Goal: Task Accomplishment & Management: Use online tool/utility

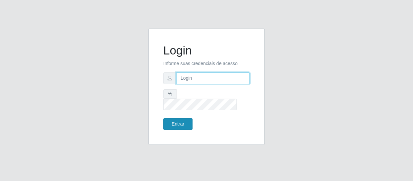
type input "[EMAIL_ADDRESS][DOMAIN_NAME]"
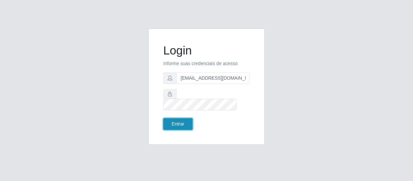
click at [186, 118] on button "Entrar" at bounding box center [177, 124] width 29 height 12
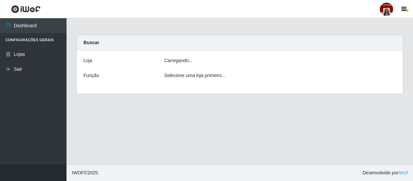
click at [202, 62] on div "Carregando..." at bounding box center [280, 62] width 242 height 10
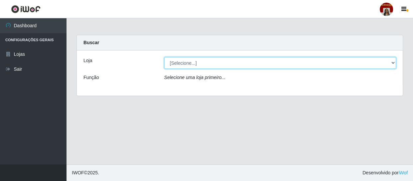
click at [202, 62] on select "[Selecione...] Mar Vermelho - Loja 04" at bounding box center [280, 63] width 232 height 12
select select "251"
click at [164, 57] on select "[Selecione...] Mar Vermelho - Loja 04" at bounding box center [280, 63] width 232 height 12
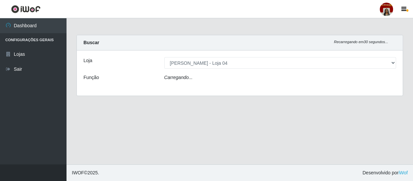
click at [199, 77] on div "Carregando..." at bounding box center [280, 79] width 242 height 10
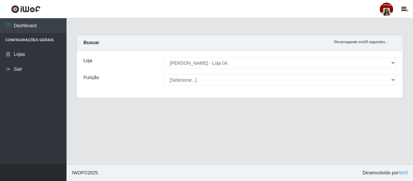
click at [187, 78] on select "[Selecione...] ASG ASG + ASG ++ Auxiliar de Depósito Auxiliar de Depósito + Aux…" at bounding box center [280, 80] width 232 height 12
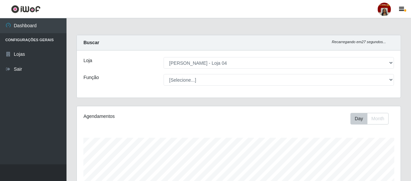
scroll to position [138, 324]
select select "112"
click at [164, 74] on select "[Selecione...] ASG ASG + ASG ++ Auxiliar de Depósito Auxiliar de Depósito + Aux…" at bounding box center [279, 80] width 231 height 12
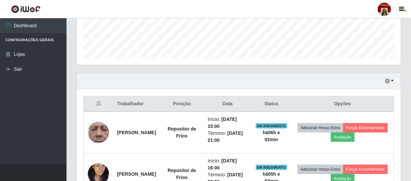
scroll to position [202, 0]
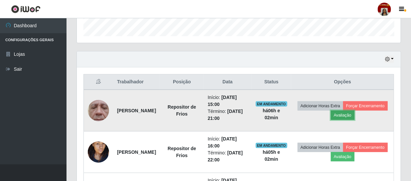
click at [355, 114] on button "Avaliação" at bounding box center [343, 115] width 24 height 9
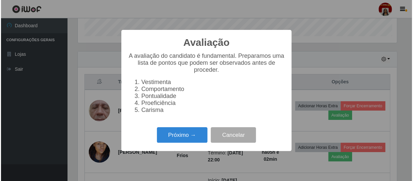
scroll to position [138, 321]
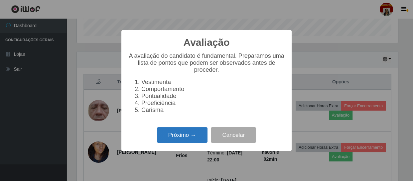
click at [192, 135] on button "Próximo →" at bounding box center [182, 135] width 51 height 16
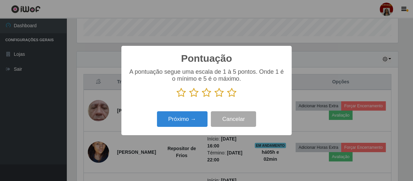
scroll to position [332665, 332482]
click at [230, 94] on icon at bounding box center [231, 93] width 9 height 10
click at [227, 98] on input "radio" at bounding box center [227, 98] width 0 height 0
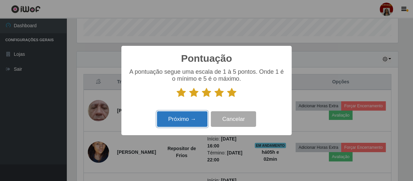
click at [202, 119] on button "Próximo →" at bounding box center [182, 119] width 51 height 16
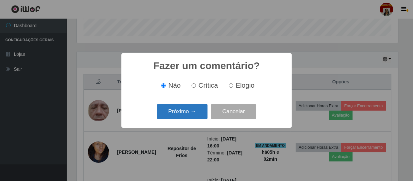
click at [201, 114] on button "Próximo →" at bounding box center [182, 112] width 51 height 16
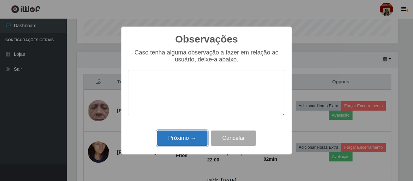
click at [198, 133] on button "Próximo →" at bounding box center [182, 139] width 51 height 16
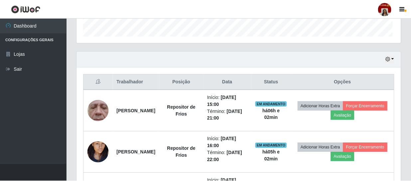
scroll to position [138, 324]
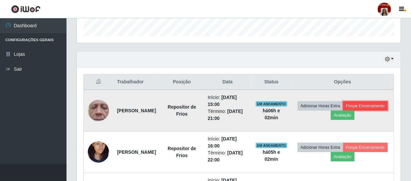
click at [343, 111] on button "Forçar Encerramento" at bounding box center [365, 106] width 45 height 9
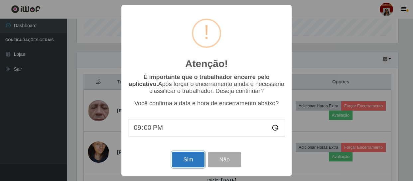
click at [188, 158] on button "Sim" at bounding box center [188, 160] width 32 height 16
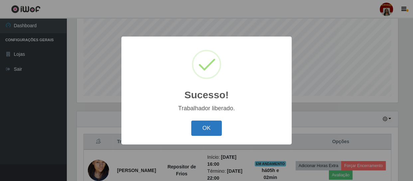
click at [207, 126] on button "OK" at bounding box center [206, 129] width 31 height 16
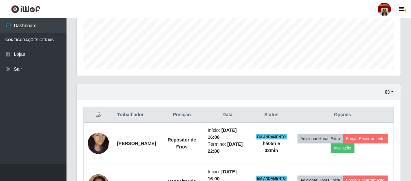
scroll to position [193, 0]
